Goal: Task Accomplishment & Management: Use online tool/utility

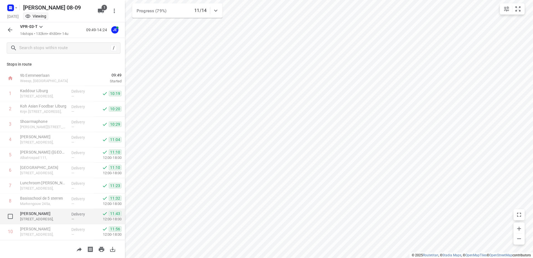
scroll to position [76, 0]
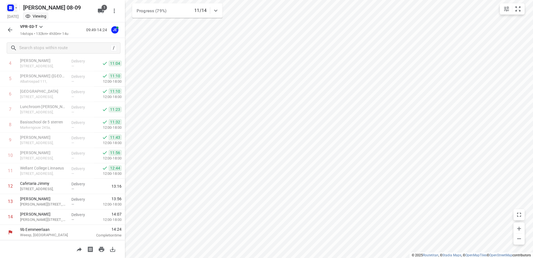
click at [16, 8] on icon "button" at bounding box center [16, 7] width 2 height 1
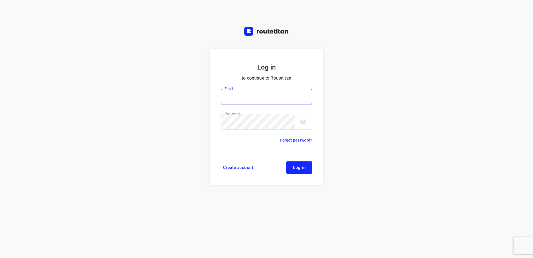
type input "[EMAIL_ADDRESS][DOMAIN_NAME]"
click at [305, 168] on span "Log in" at bounding box center [299, 167] width 13 height 4
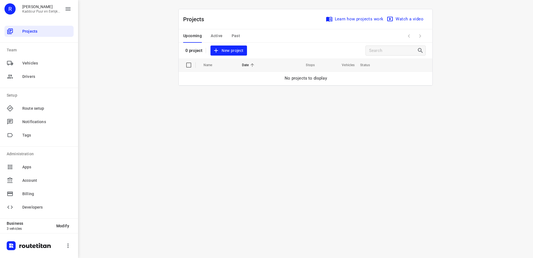
click at [216, 37] on span "Active" at bounding box center [217, 35] width 12 height 7
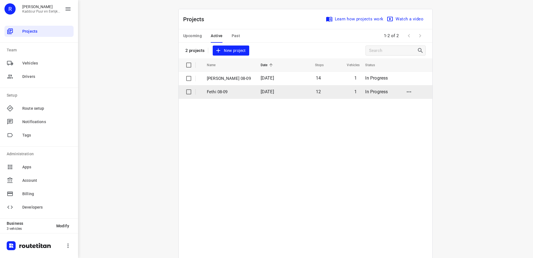
click at [216, 92] on p "Fethi 08-09" at bounding box center [229, 92] width 45 height 6
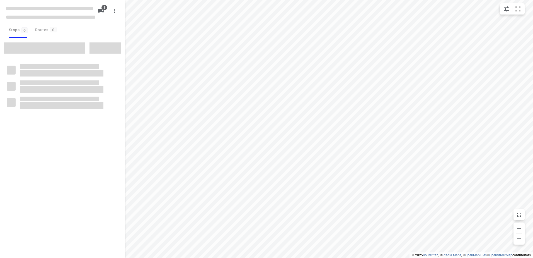
type input "distance"
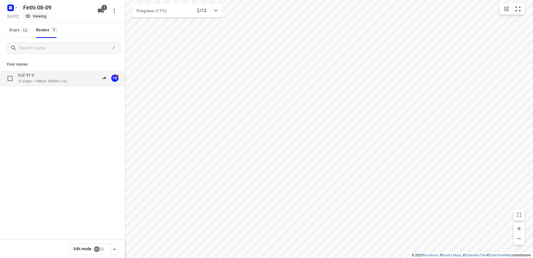
click at [39, 80] on p "12 stops • 148km • 4h55m • 12u" at bounding box center [42, 81] width 49 height 5
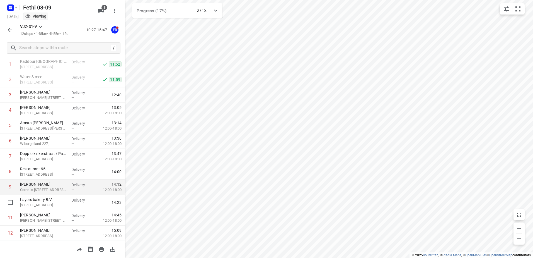
scroll to position [45, 0]
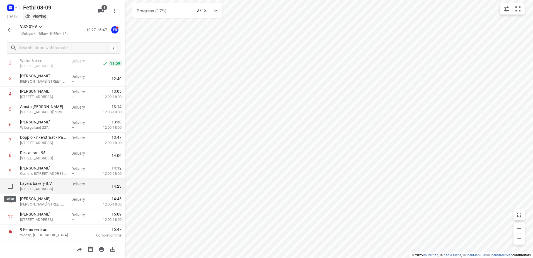
click at [9, 186] on input "checkbox" at bounding box center [10, 186] width 11 height 11
checkbox input "true"
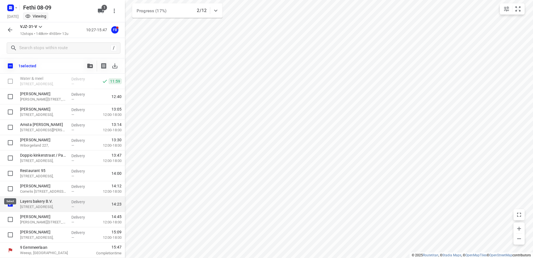
scroll to position [43, 0]
click at [8, 30] on icon "button" at bounding box center [10, 30] width 7 height 7
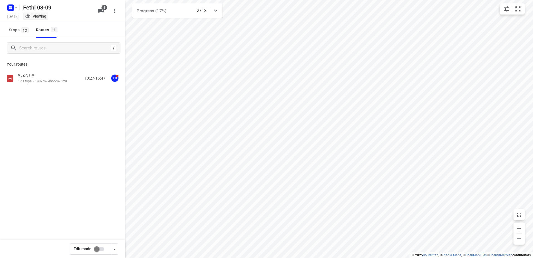
click at [100, 246] on input "checkbox" at bounding box center [97, 249] width 32 height 11
checkbox input "true"
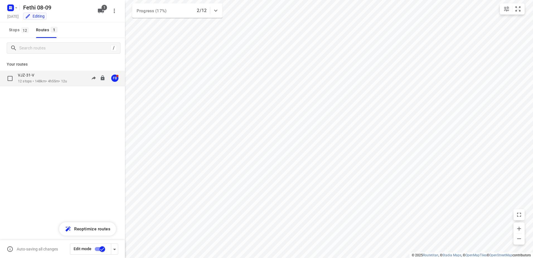
click at [30, 79] on p "12 stops • 148km • 4h55m • 12u" at bounding box center [42, 81] width 49 height 5
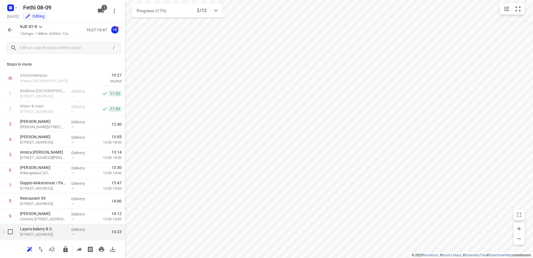
scroll to position [45, 0]
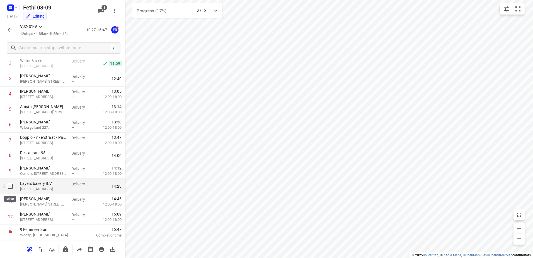
click at [10, 189] on input "checkbox" at bounding box center [10, 186] width 11 height 11
checkbox input "true"
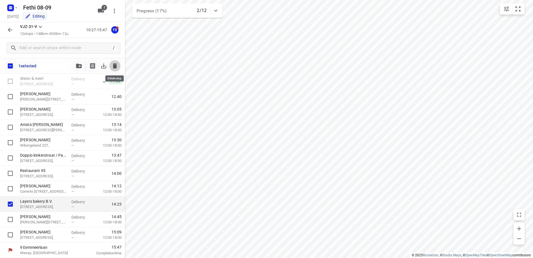
click at [114, 67] on icon "button" at bounding box center [115, 65] width 4 height 5
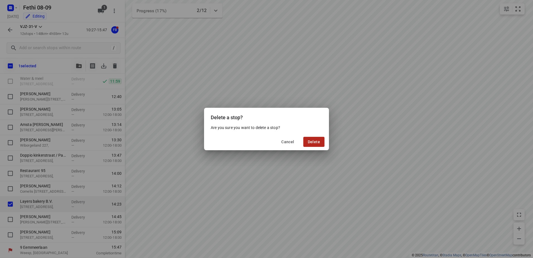
click at [314, 141] on span "Delete" at bounding box center [314, 142] width 12 height 4
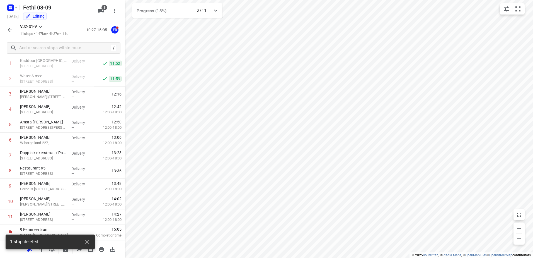
scroll to position [30, 0]
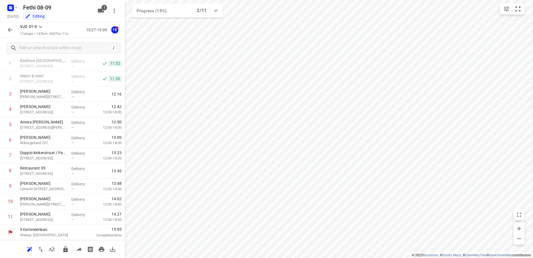
click at [10, 28] on icon "button" at bounding box center [10, 30] width 7 height 7
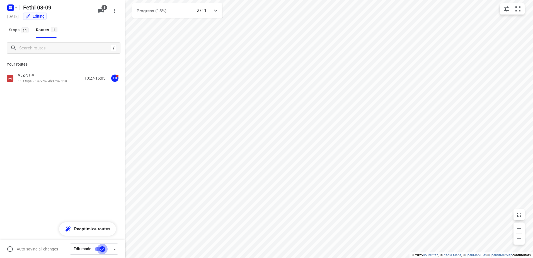
click at [98, 247] on input "checkbox" at bounding box center [102, 249] width 32 height 11
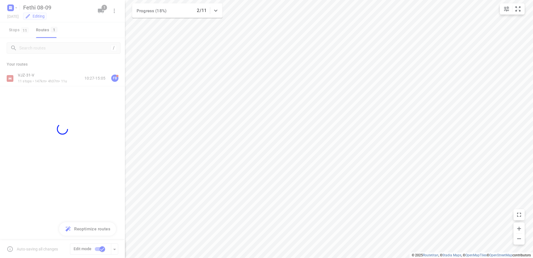
checkbox input "false"
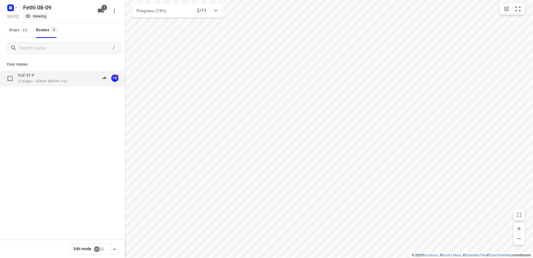
click at [40, 78] on div "VJZ-31-V" at bounding box center [42, 76] width 49 height 6
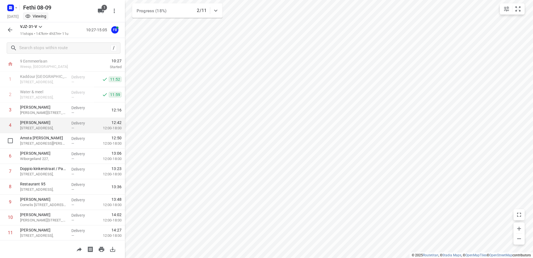
scroll to position [0, 0]
